Goal: Task Accomplishment & Management: Use online tool/utility

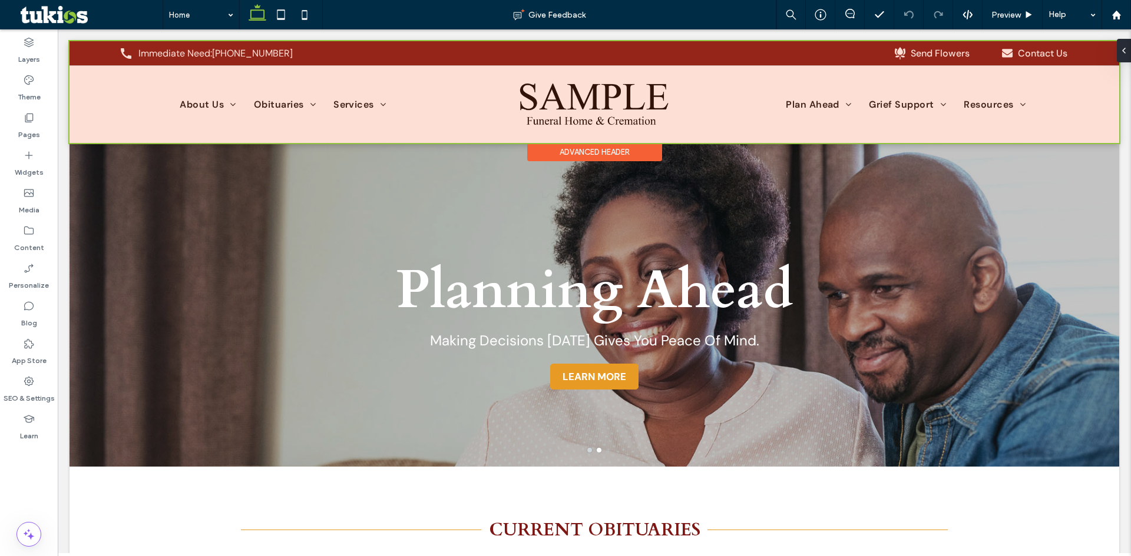
click at [263, 53] on div at bounding box center [593, 92] width 1049 height 102
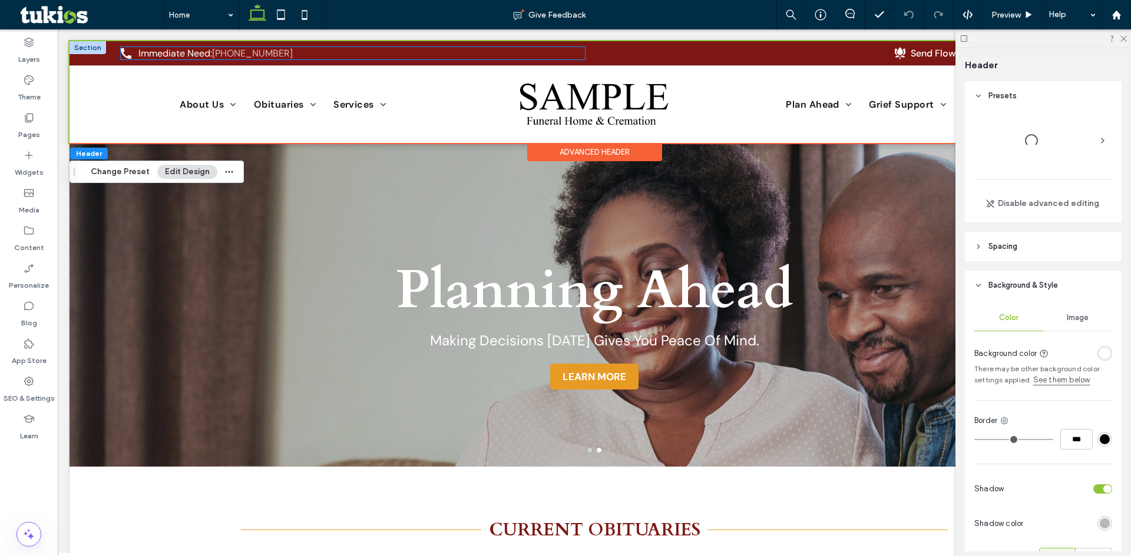
click at [263, 53] on link "[PHONE_NUMBER]" at bounding box center [252, 53] width 81 height 12
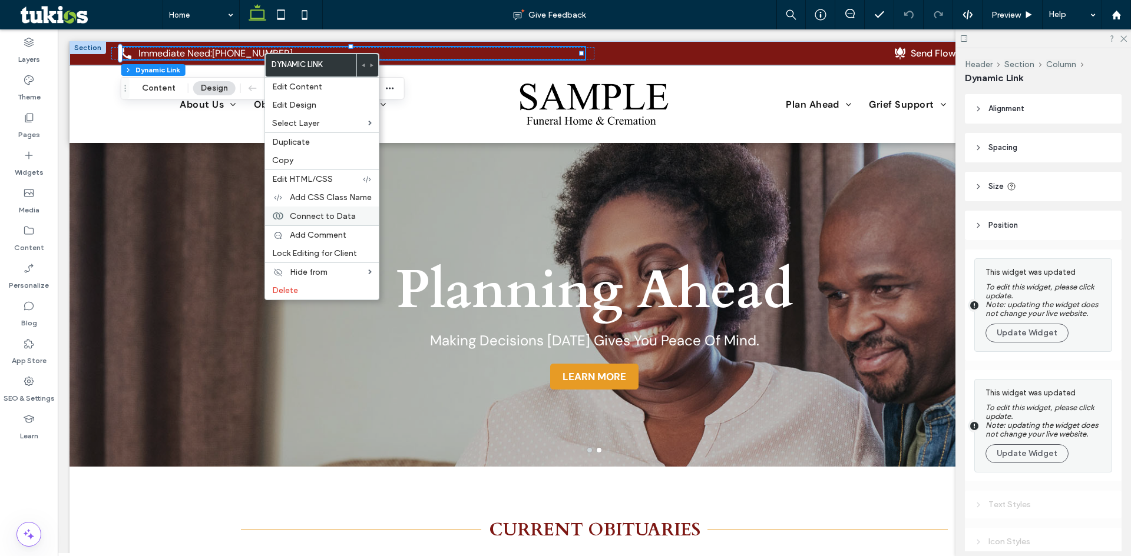
click at [330, 219] on span "Connect to Data" at bounding box center [323, 216] width 66 height 10
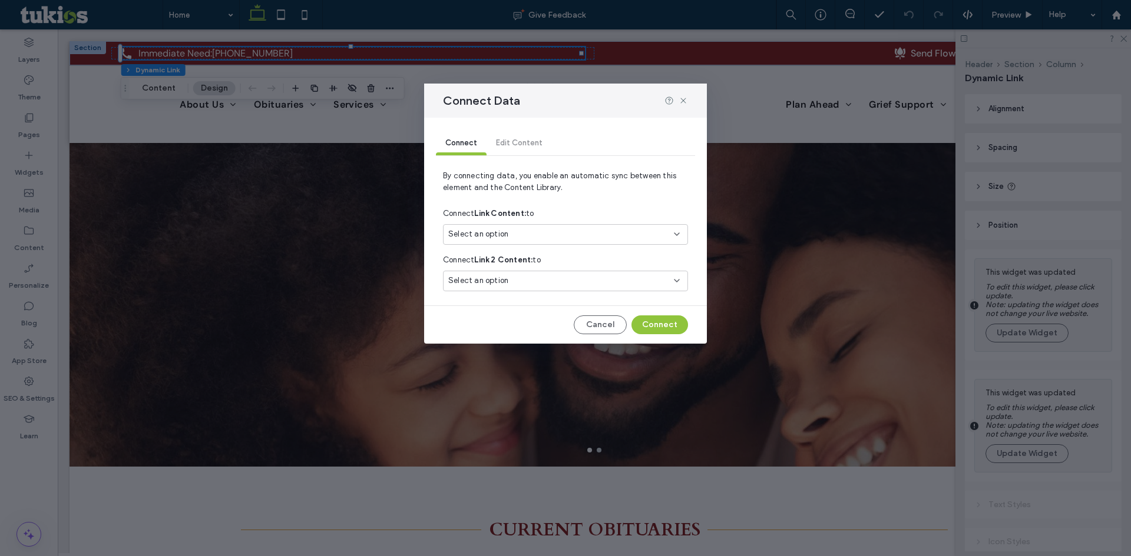
click at [625, 233] on div "Select an option" at bounding box center [558, 234] width 220 height 12
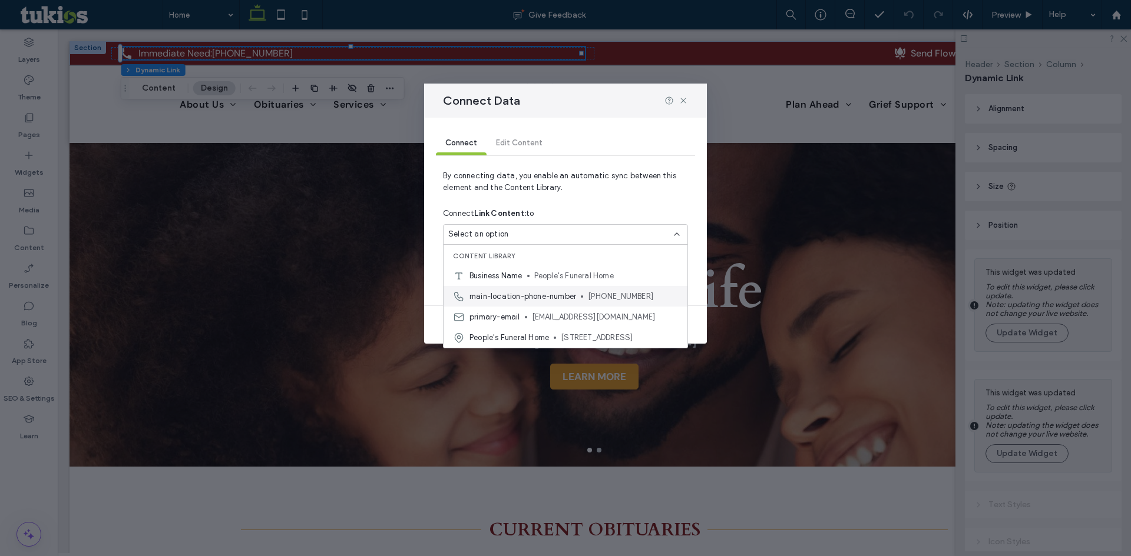
click at [579, 302] on div "main-location-phone-number 229-467-2191" at bounding box center [565, 296] width 244 height 21
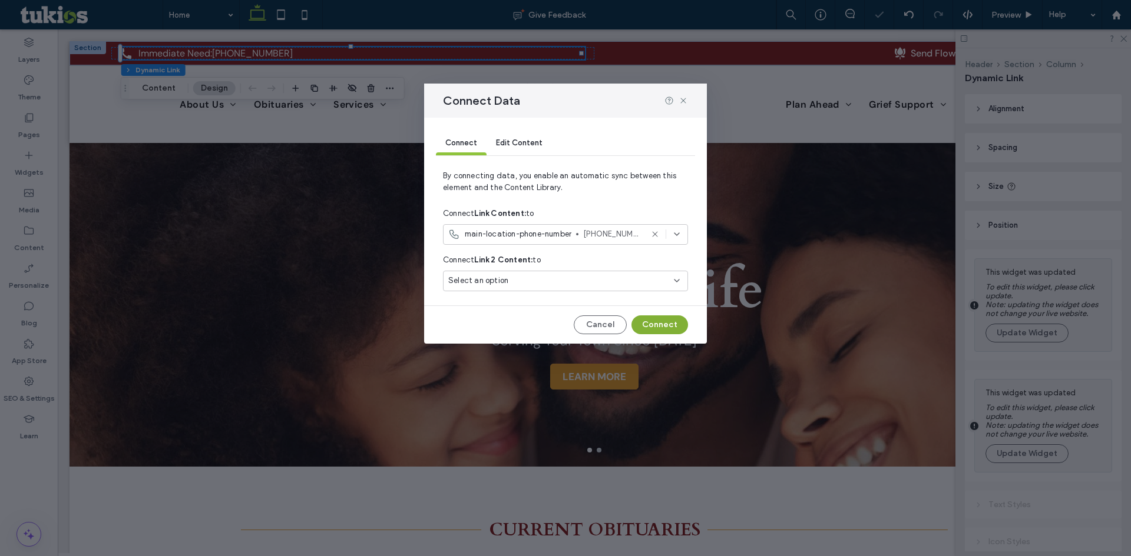
click at [661, 328] on button "Connect" at bounding box center [659, 325] width 57 height 19
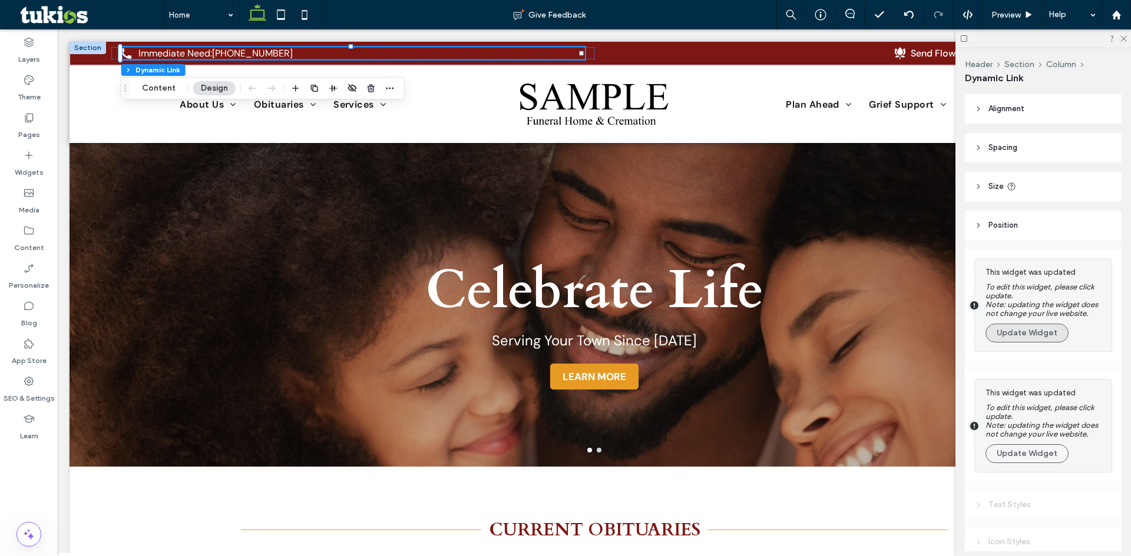
click at [1026, 337] on button "Update Widget" at bounding box center [1026, 333] width 83 height 19
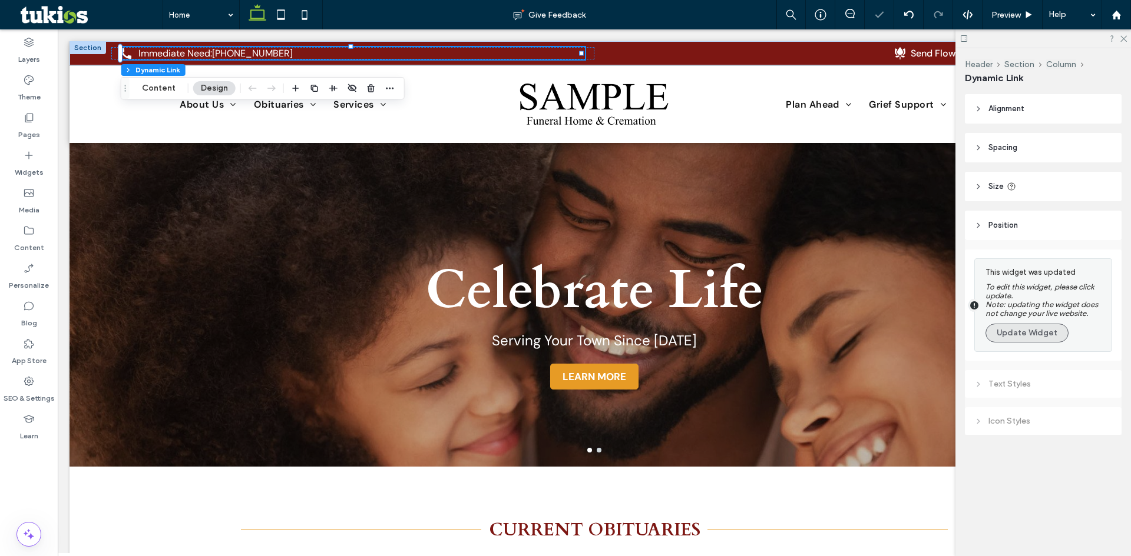
click at [1025, 331] on button "Update Widget" at bounding box center [1026, 333] width 83 height 19
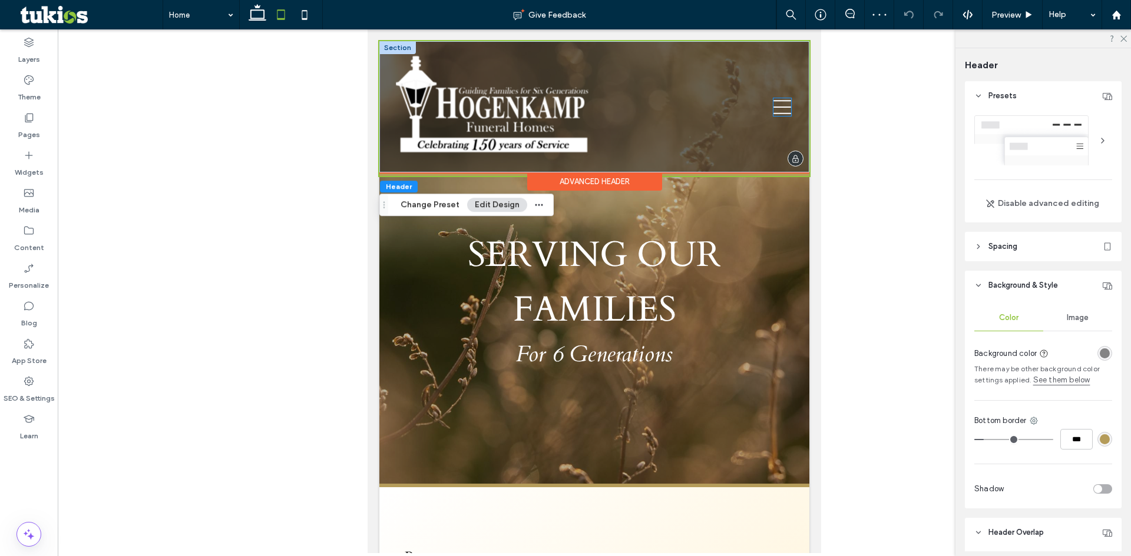
click at [775, 115] on icon at bounding box center [782, 107] width 18 height 18
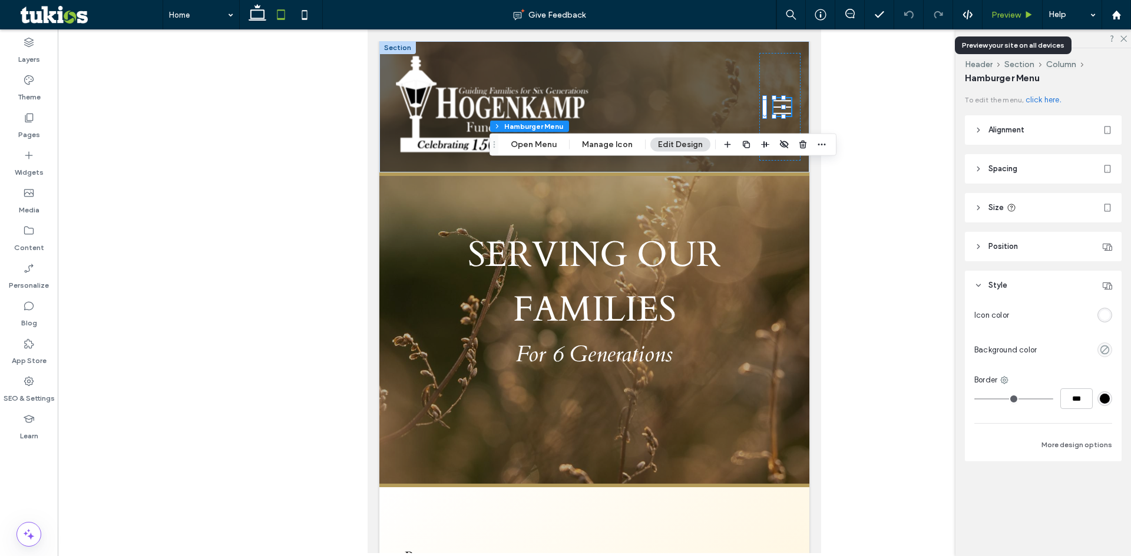
click at [1007, 17] on span "Preview" at bounding box center [1005, 15] width 29 height 10
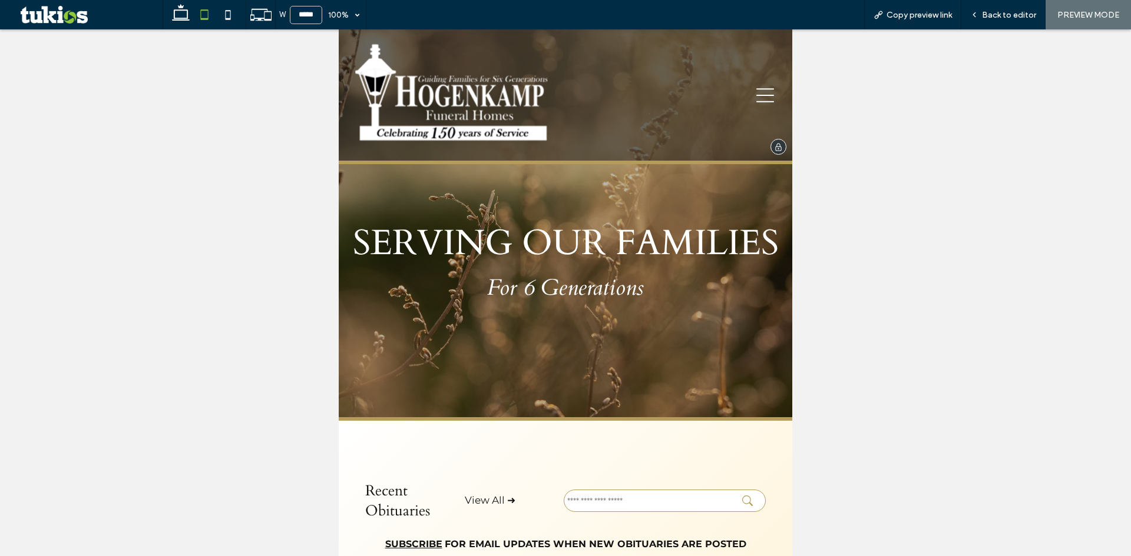
click at [759, 97] on icon at bounding box center [765, 96] width 18 height 18
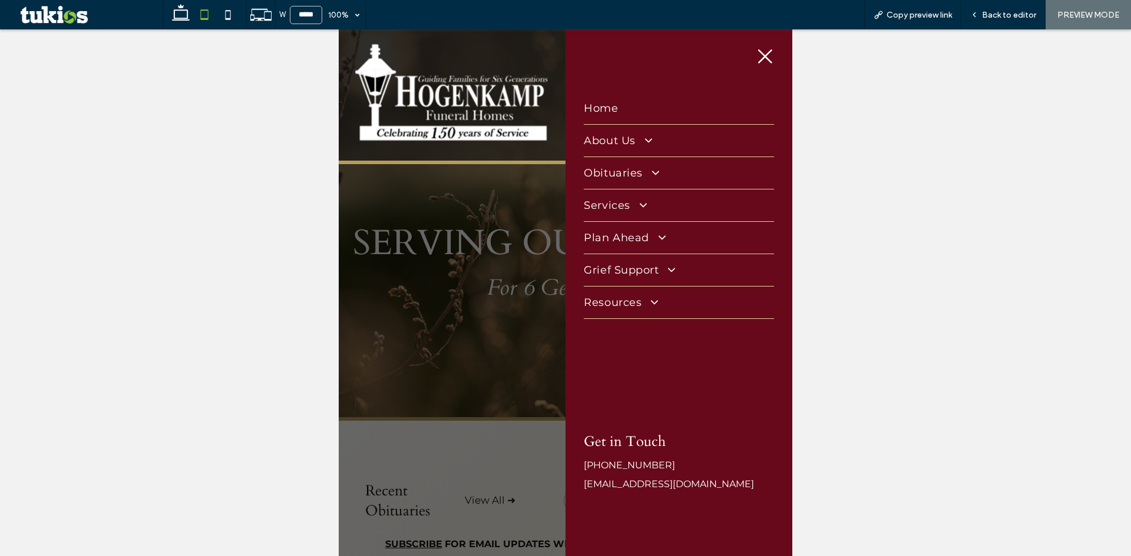
click at [765, 54] on icon at bounding box center [765, 57] width 18 height 18
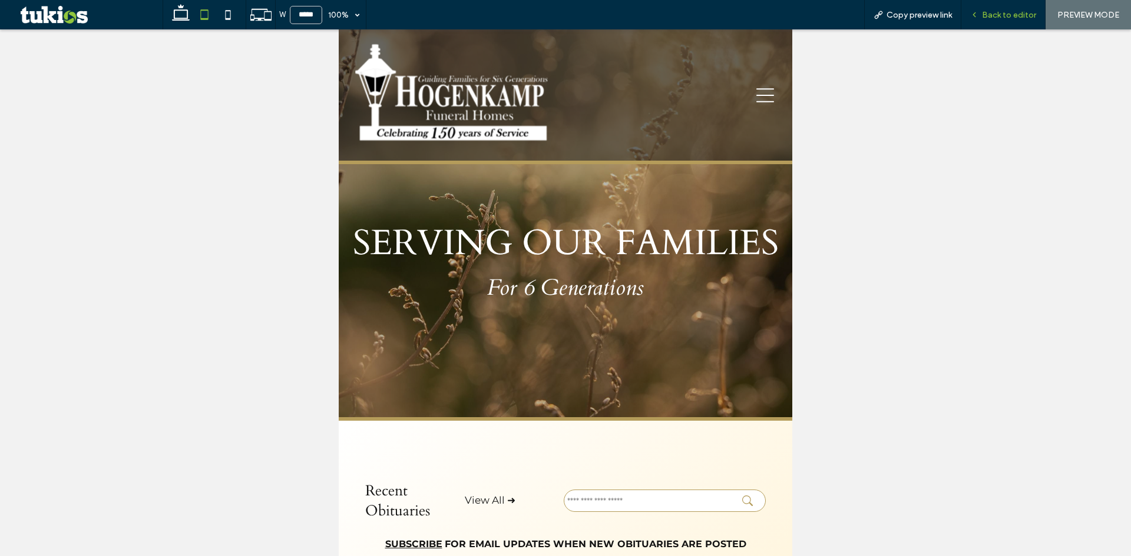
click at [1012, 16] on span "Back to editor" at bounding box center [1009, 15] width 54 height 10
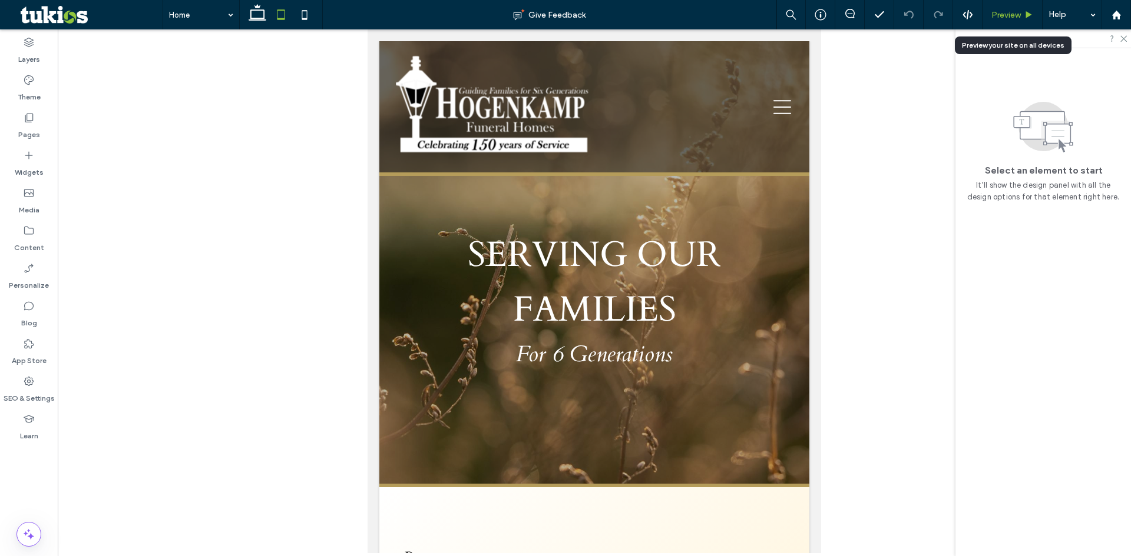
click at [1013, 14] on span "Preview" at bounding box center [1005, 15] width 29 height 10
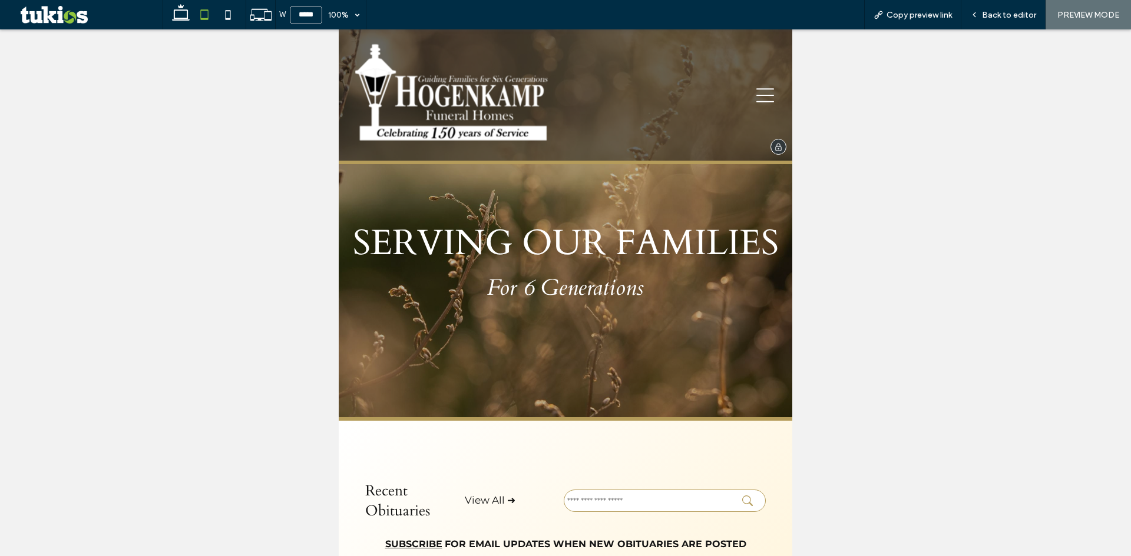
click at [756, 96] on icon at bounding box center [765, 96] width 18 height 18
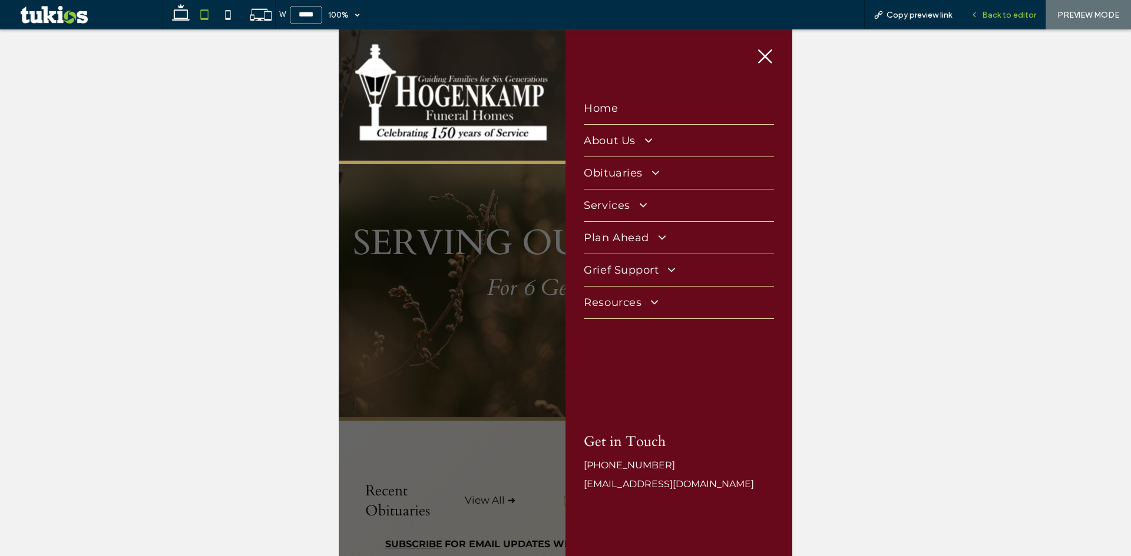
click at [1003, 12] on span "Back to editor" at bounding box center [1009, 15] width 54 height 10
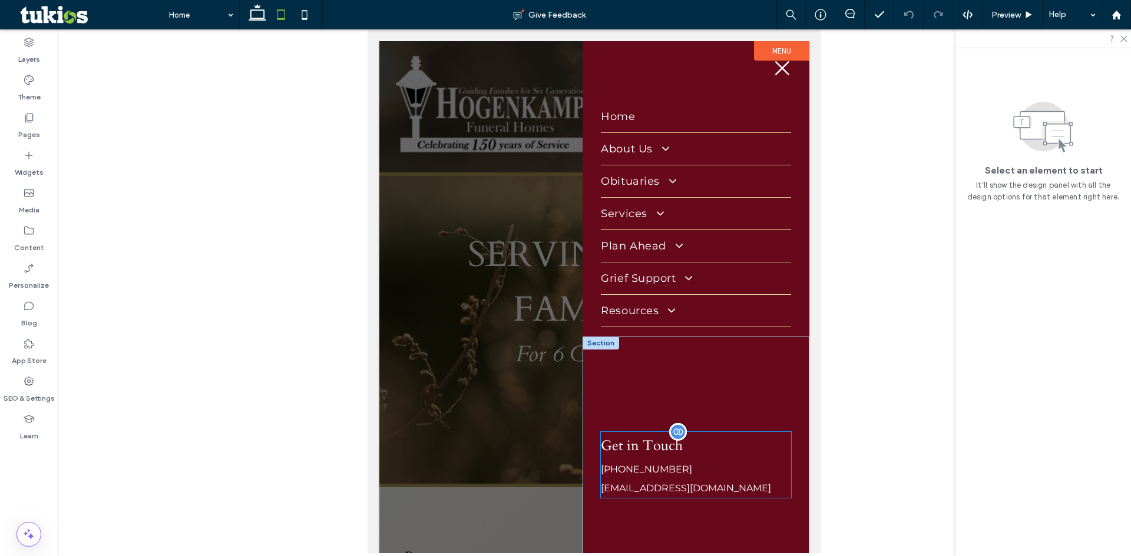
click at [698, 450] on h4 "Get in Touch" at bounding box center [696, 446] width 190 height 28
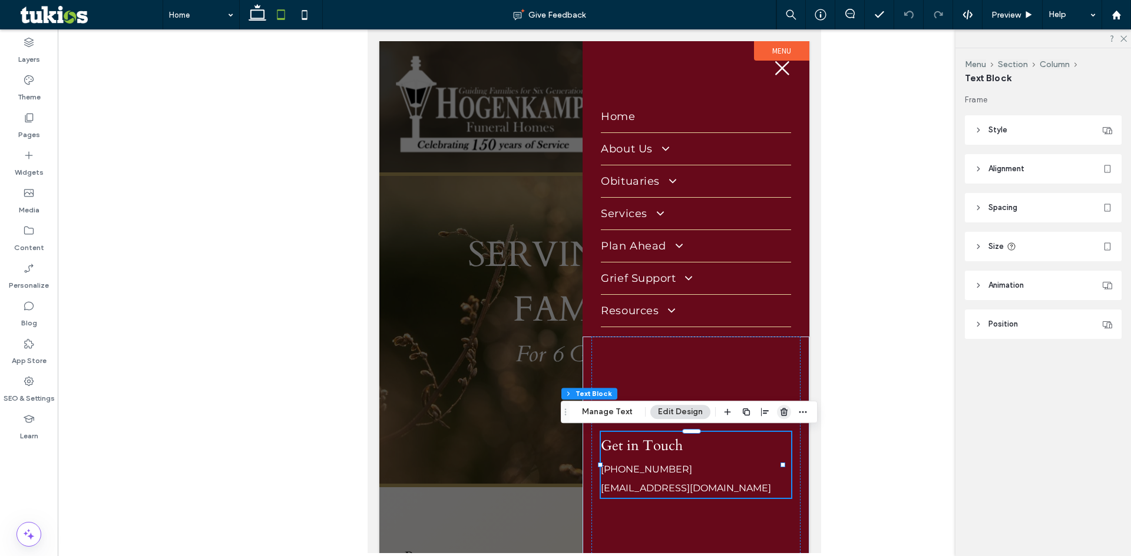
click at [785, 412] on icon "button" at bounding box center [783, 411] width 9 height 9
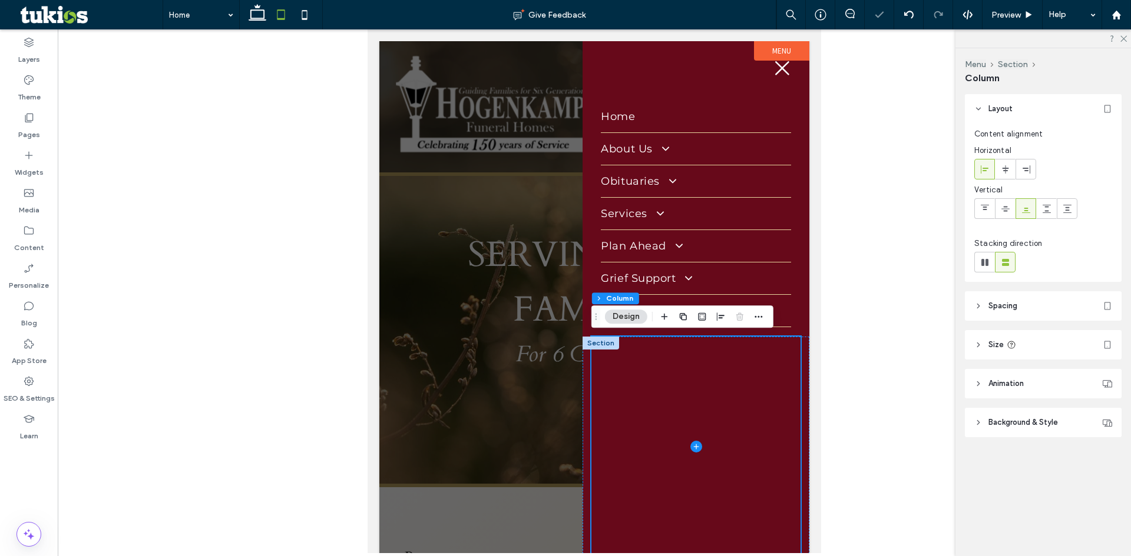
click at [596, 339] on div at bounding box center [600, 343] width 37 height 13
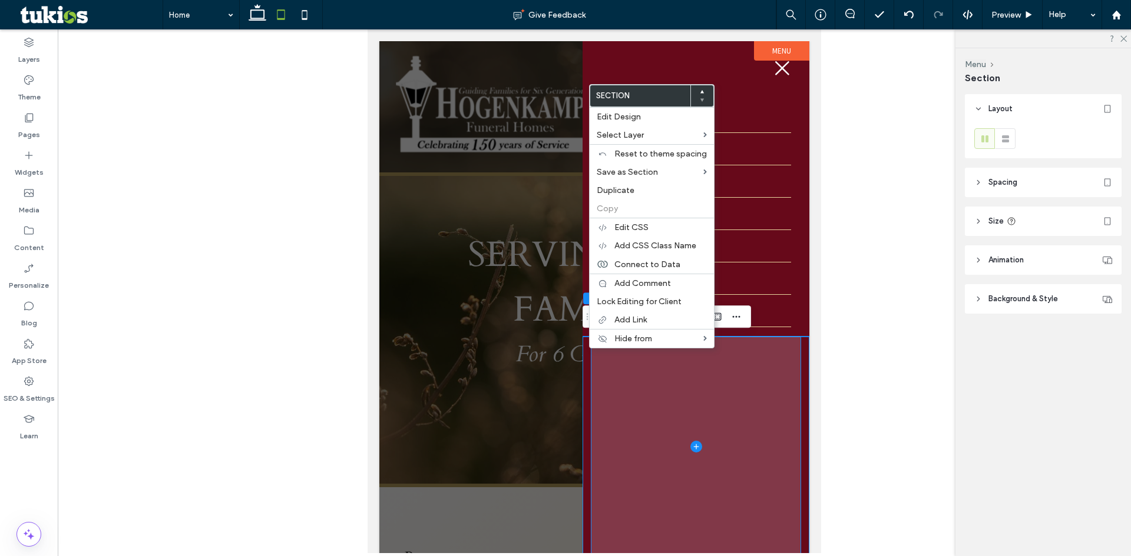
click at [729, 380] on span at bounding box center [695, 447] width 208 height 220
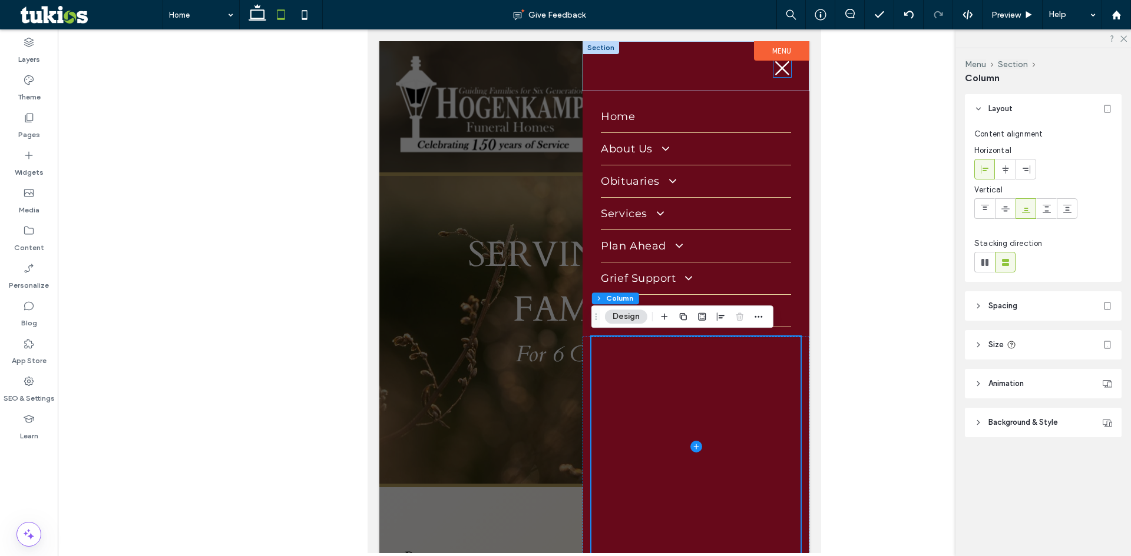
click at [774, 70] on icon at bounding box center [782, 68] width 18 height 18
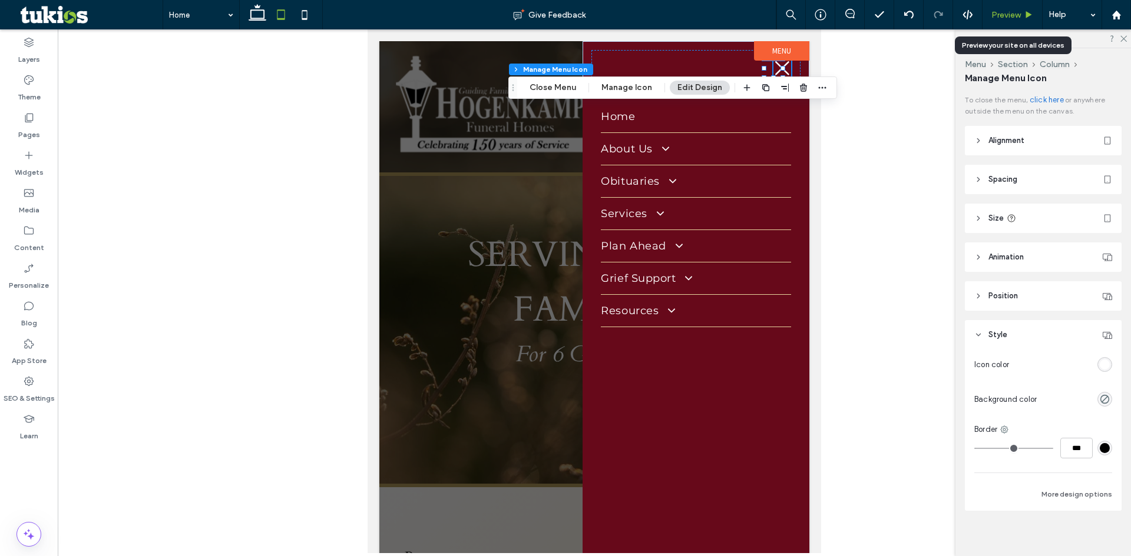
click at [1006, 14] on span "Preview" at bounding box center [1005, 15] width 29 height 10
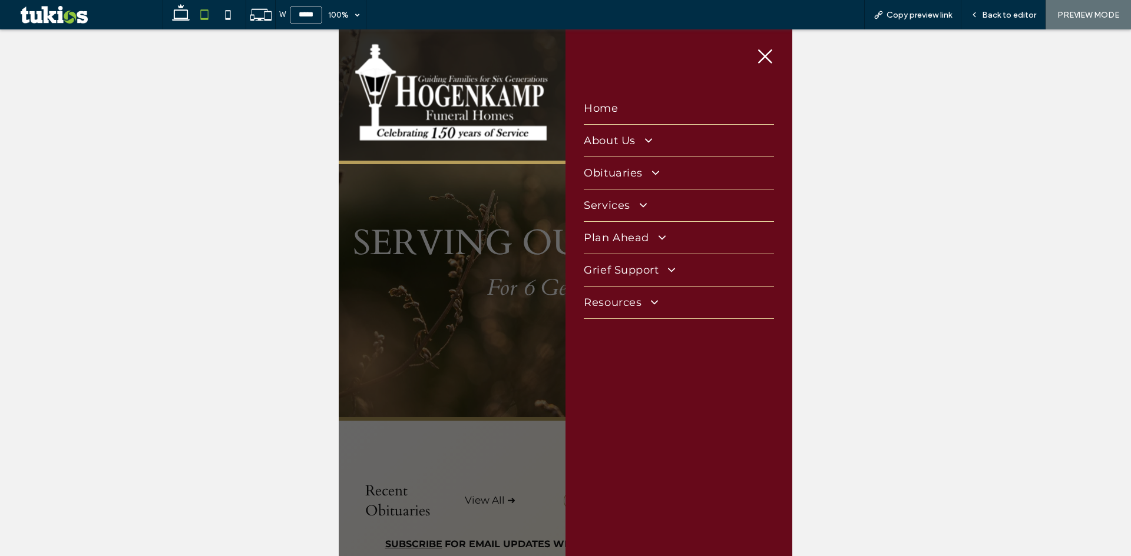
click at [758, 55] on icon at bounding box center [765, 56] width 14 height 14
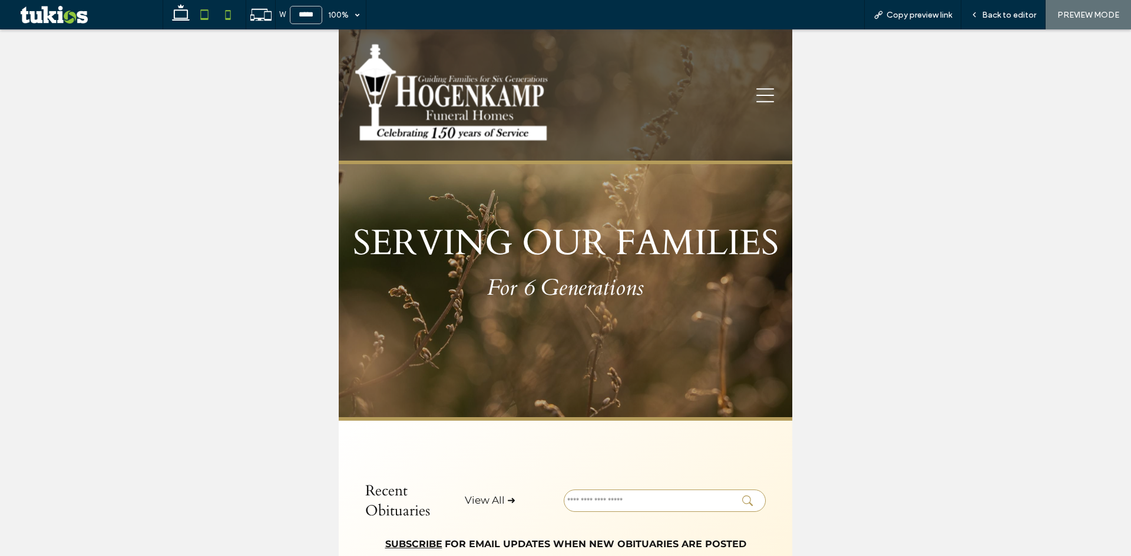
click at [221, 16] on icon at bounding box center [228, 15] width 24 height 24
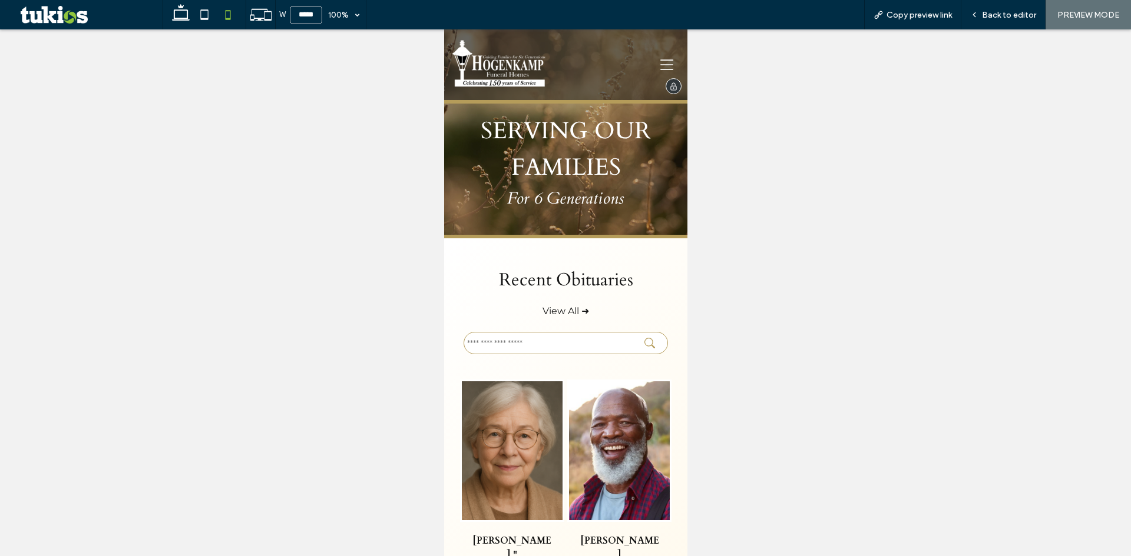
click at [659, 66] on icon at bounding box center [665, 64] width 13 height 13
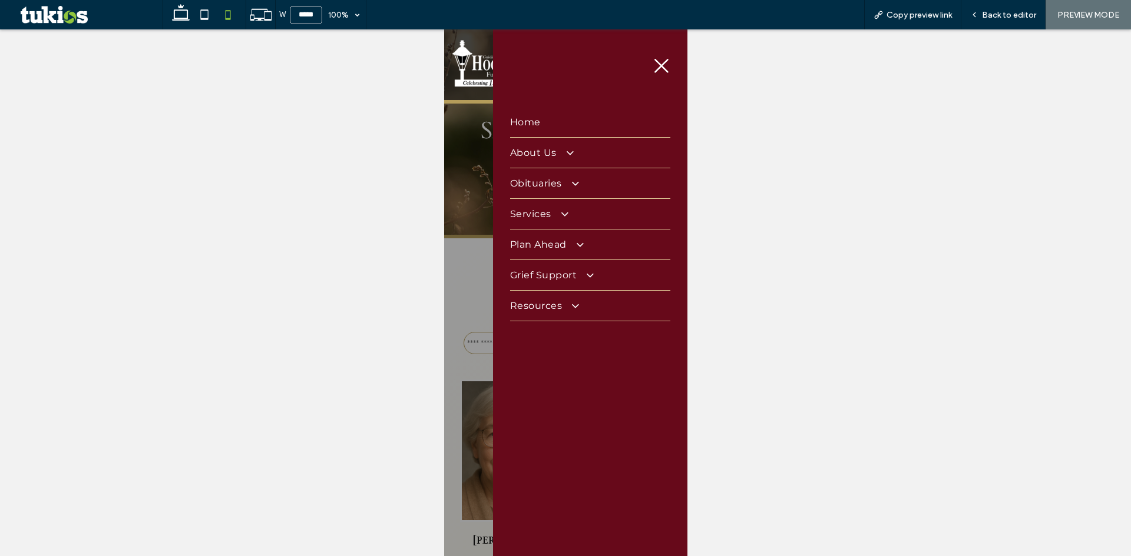
click at [652, 69] on icon at bounding box center [661, 66] width 18 height 18
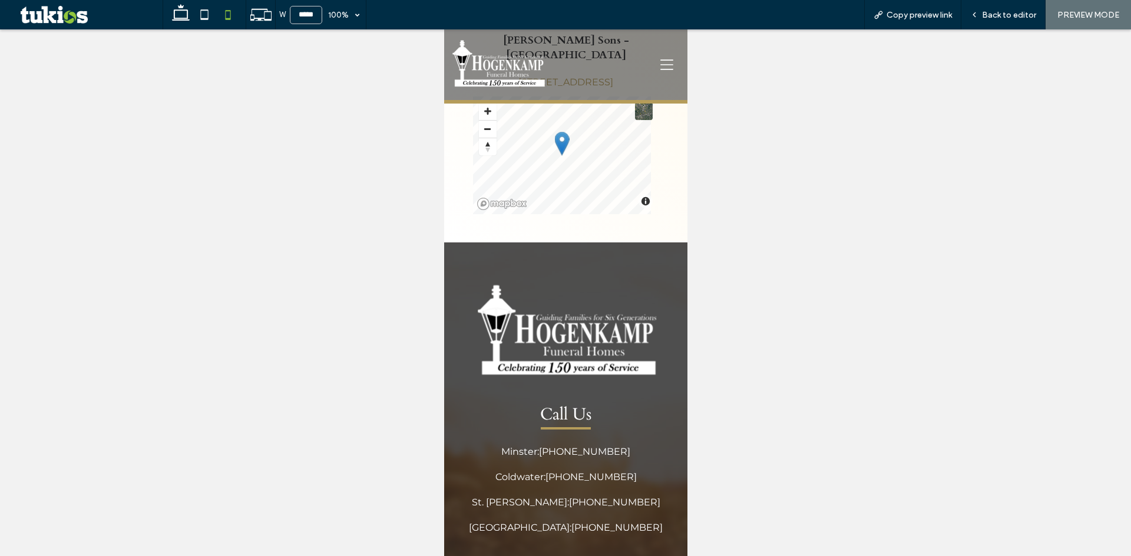
scroll to position [2833, 0]
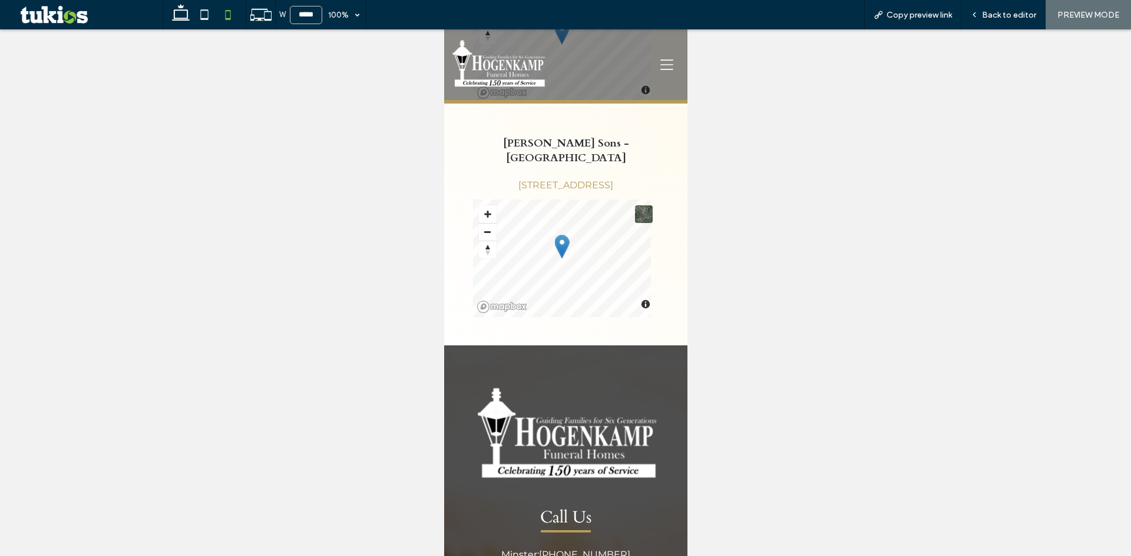
click at [165, 13] on div at bounding box center [205, 14] width 84 height 29
click at [182, 11] on use at bounding box center [181, 12] width 18 height 16
type input "******"
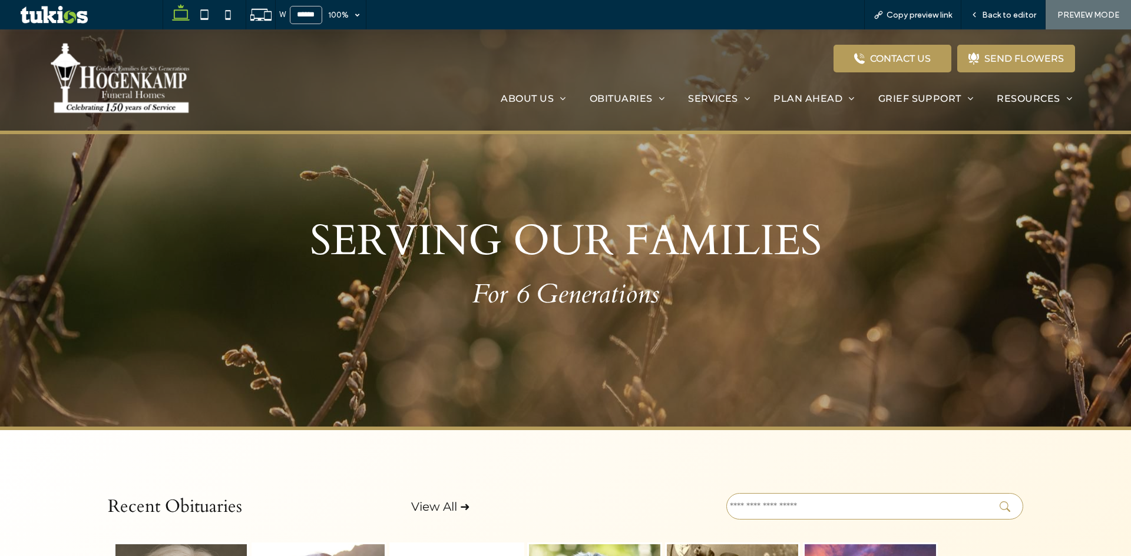
scroll to position [0, 0]
